Goal: Task Accomplishment & Management: Use online tool/utility

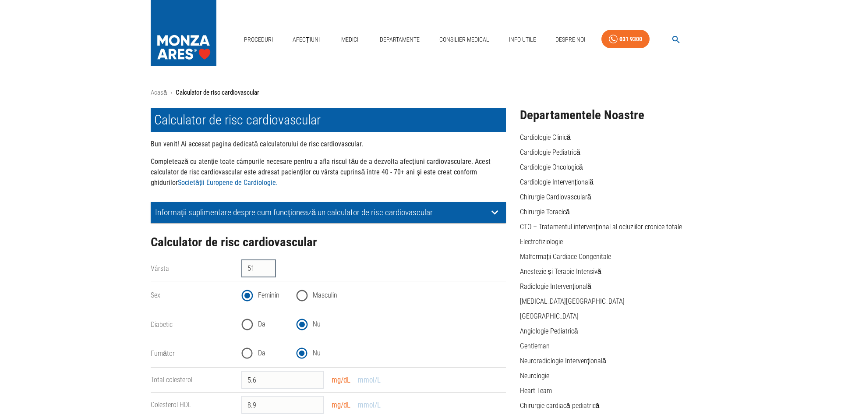
click at [257, 269] on input "51" at bounding box center [258, 269] width 35 height 18
type input "5"
type input "75"
click at [248, 320] on input "Da" at bounding box center [246, 324] width 21 height 21
radio input "true"
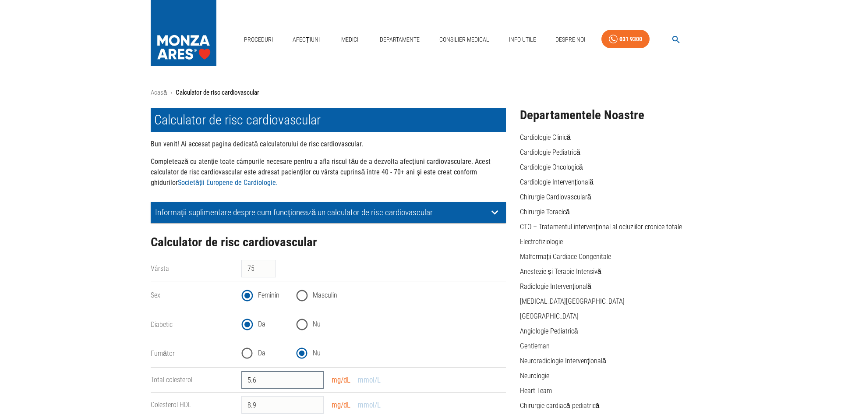
click at [274, 380] on input "5.6" at bounding box center [282, 380] width 82 height 18
type input "5"
type input "2"
click at [383, 382] on button "mmol/L" at bounding box center [369, 380] width 28 height 13
click at [269, 380] on input "0.08" at bounding box center [282, 380] width 82 height 18
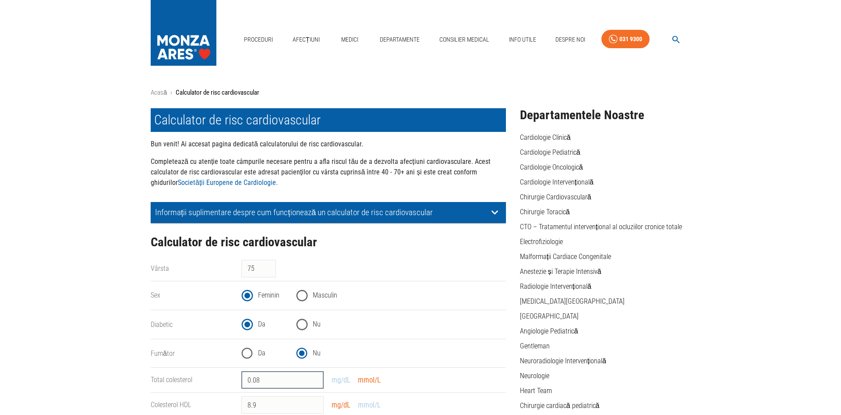
click at [269, 380] on input "0.08" at bounding box center [282, 380] width 82 height 18
type input "0"
type input "2"
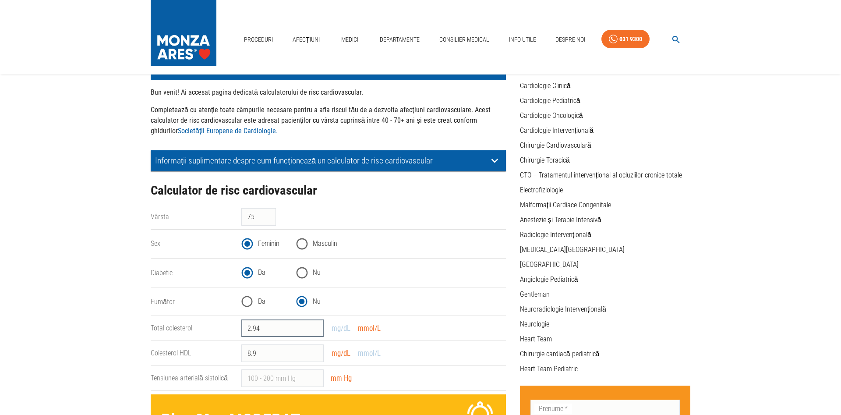
scroll to position [134, 0]
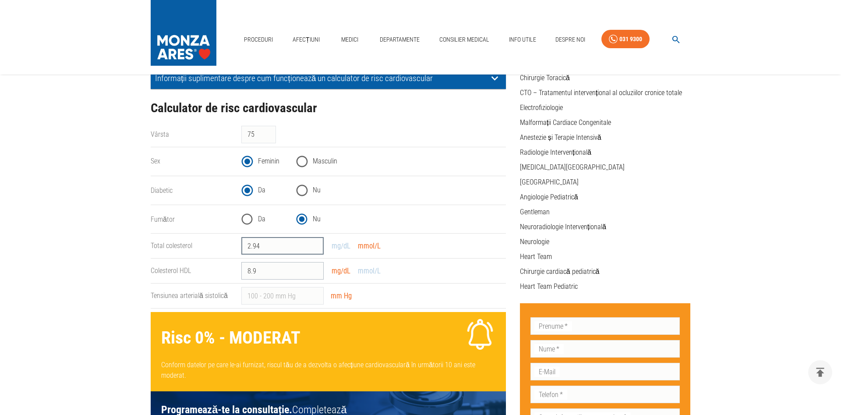
type input "2.94"
click at [270, 275] on input "8.9" at bounding box center [282, 271] width 82 height 18
type input "8"
click at [383, 273] on button "mmol/L" at bounding box center [369, 271] width 28 height 13
click at [280, 300] on input "Tensiunea arterială sistolică" at bounding box center [282, 296] width 82 height 18
